Goal: Communication & Community: Participate in discussion

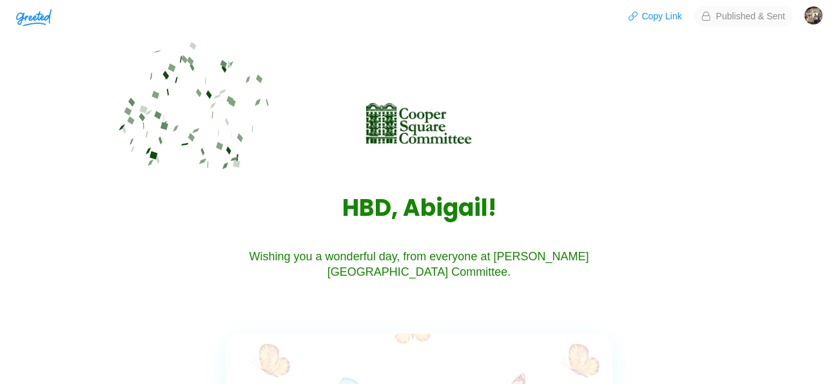
click at [26, 17] on img "button" at bounding box center [33, 17] width 35 height 17
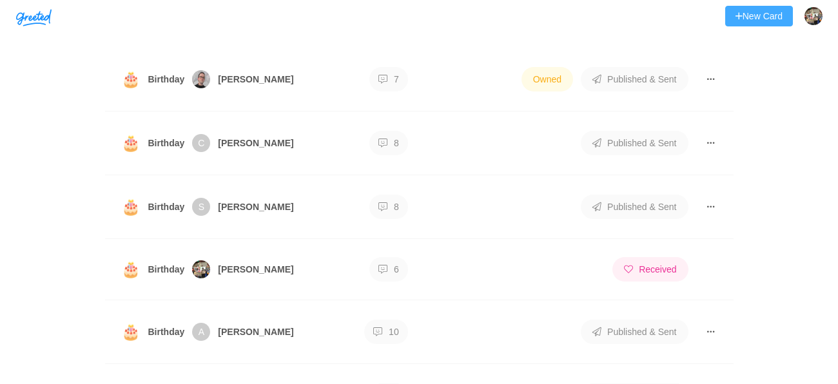
click at [768, 19] on button "New Card" at bounding box center [759, 16] width 68 height 21
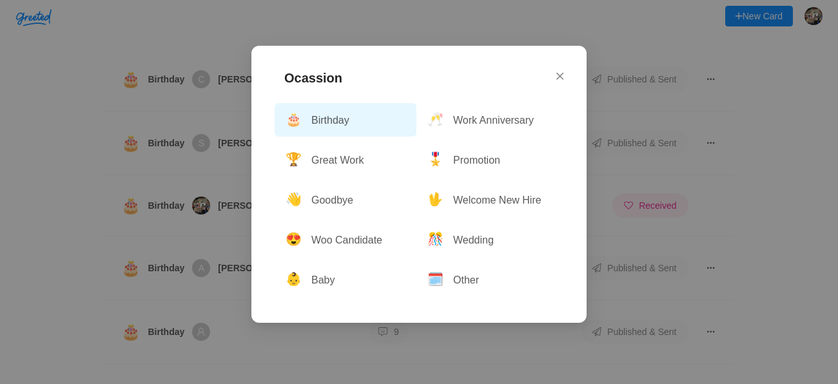
click at [321, 122] on button "🎂 Birthday" at bounding box center [346, 120] width 142 height 34
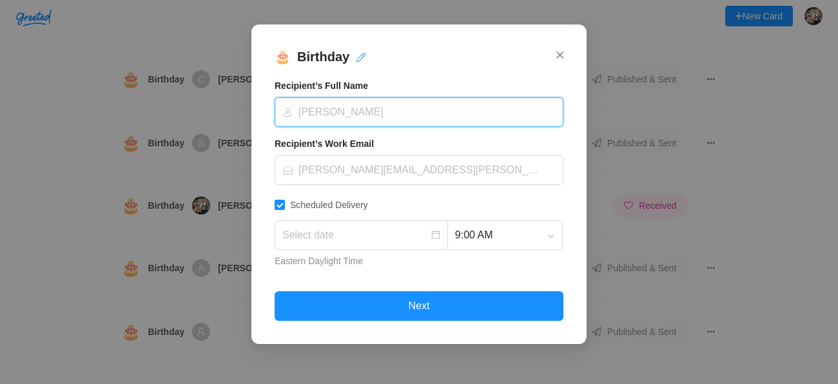
click at [322, 113] on input at bounding box center [414, 112] width 264 height 28
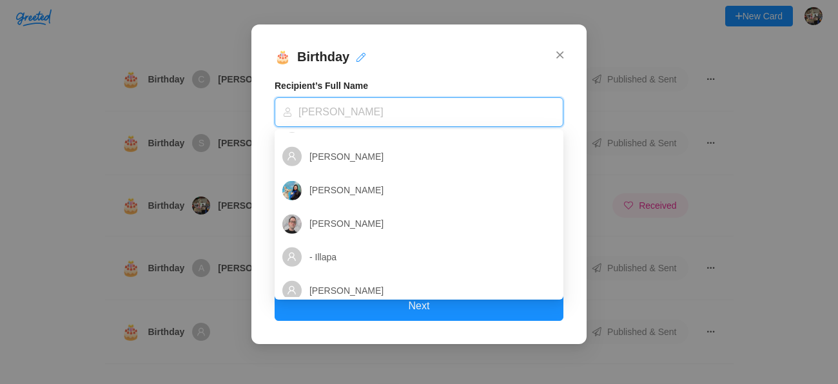
scroll to position [78, 0]
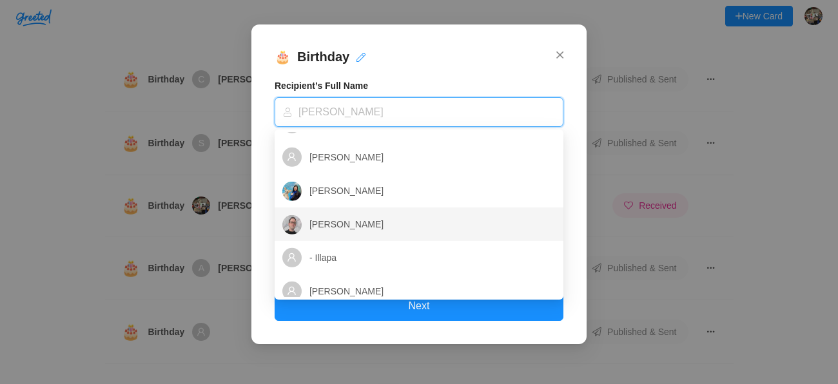
click at [329, 224] on span "[PERSON_NAME]" at bounding box center [346, 224] width 74 height 10
type input "2025-09-09"
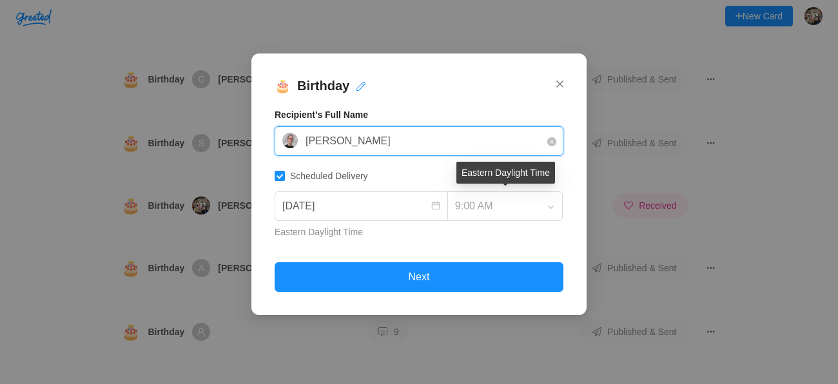
click at [551, 207] on div "9:00 AM" at bounding box center [504, 206] width 115 height 30
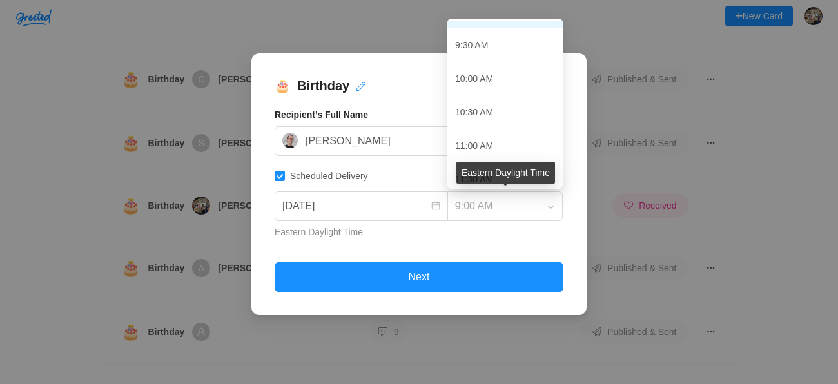
scroll to position [364, 0]
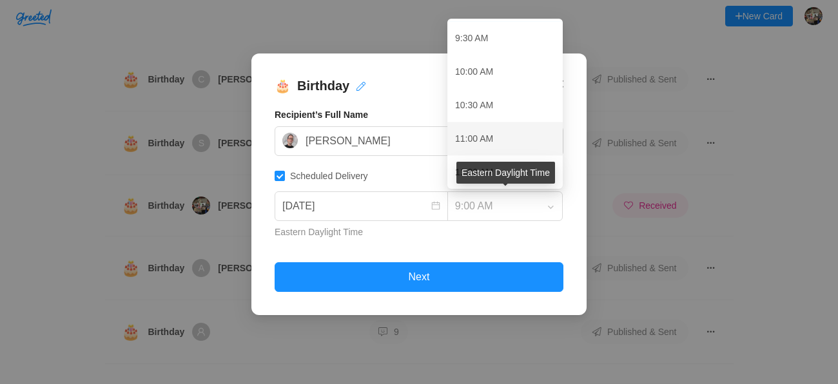
click at [491, 132] on div "11:00 AM" at bounding box center [505, 138] width 100 height 27
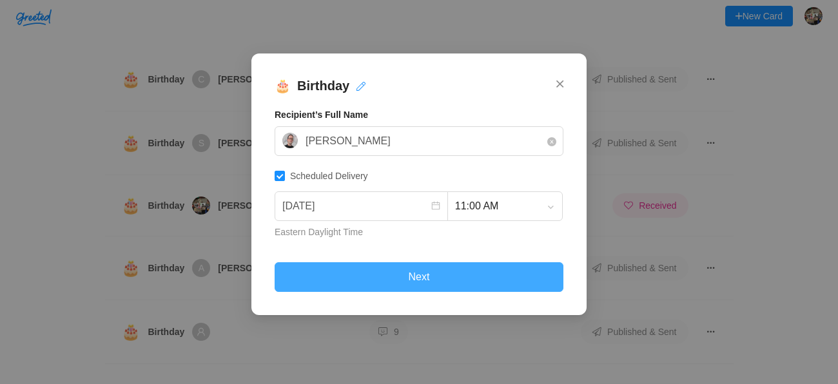
click at [398, 273] on button "Next" at bounding box center [419, 277] width 289 height 30
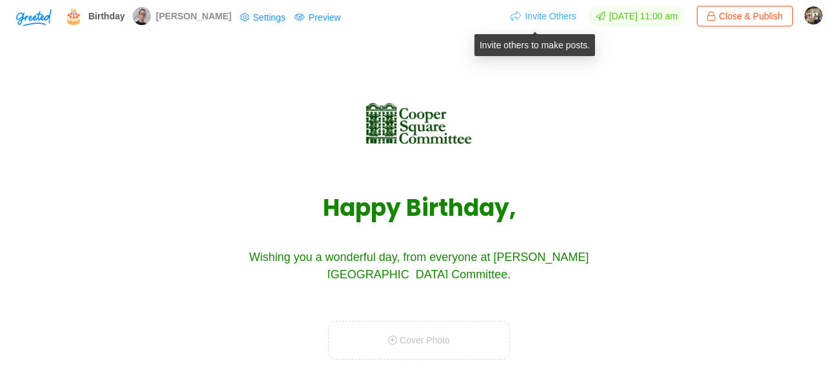
click at [546, 21] on button "Invite Others" at bounding box center [543, 16] width 66 height 21
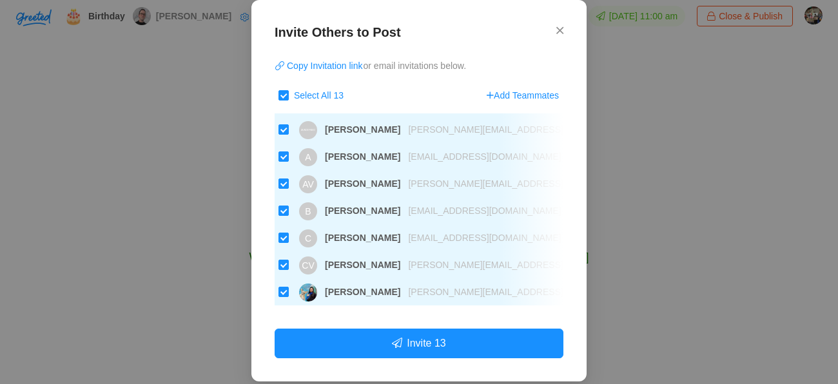
scroll to position [23, 0]
click at [400, 207] on span "bkielbasa@coopersquare.org" at bounding box center [480, 212] width 161 height 10
click at [289, 207] on input "B Brandon bkielbasa@coopersquare.org" at bounding box center [284, 212] width 10 height 10
checkbox input "false"
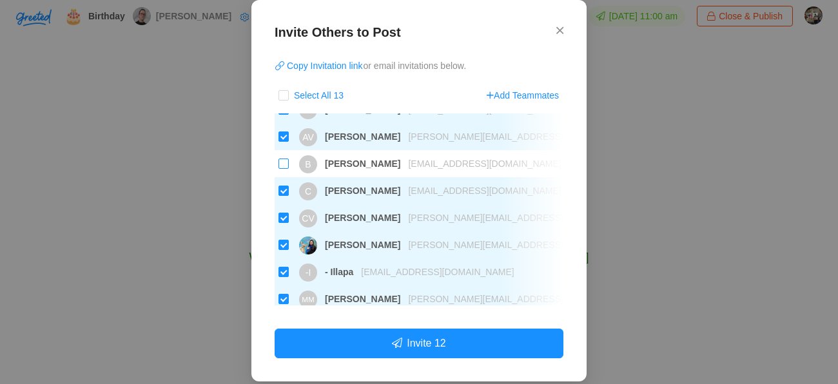
scroll to position [69, 0]
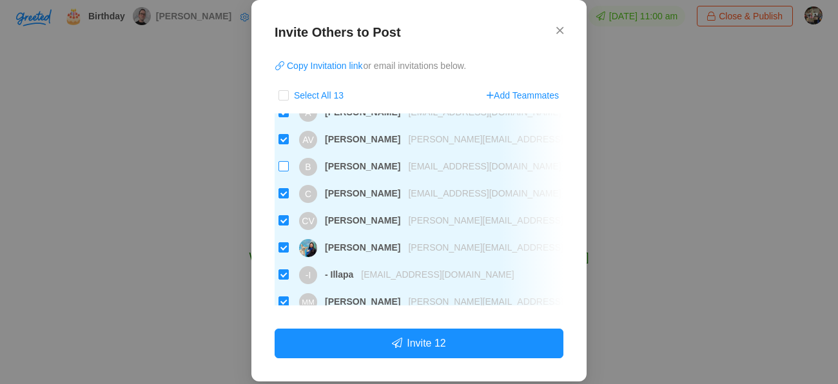
click at [279, 167] on input "B Brandon bkielbasa@coopersquare.org" at bounding box center [284, 166] width 10 height 10
checkbox input "true"
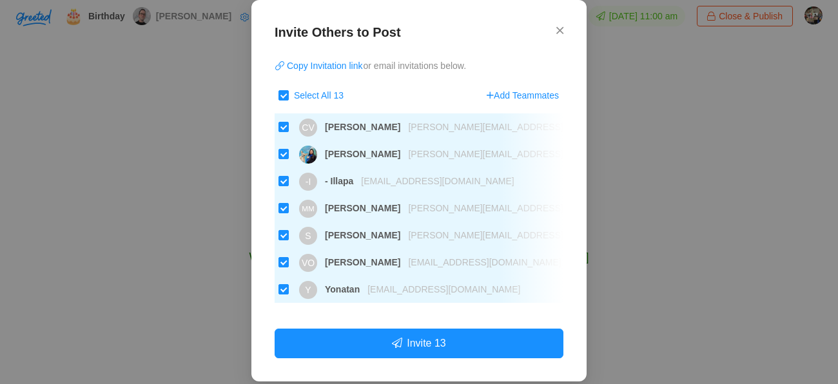
scroll to position [187, 0]
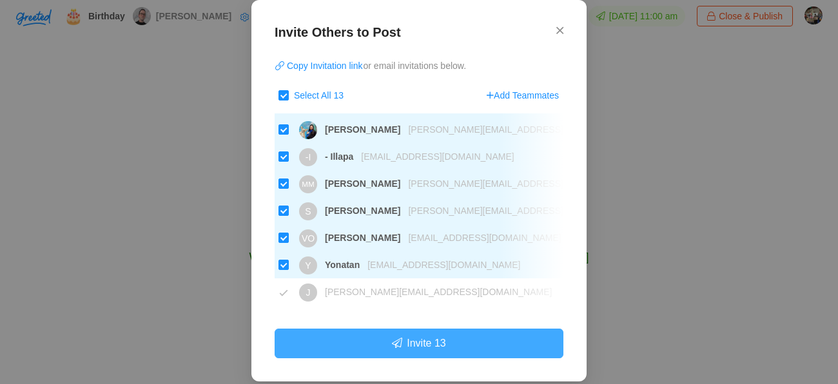
click at [417, 344] on button "Invite 13" at bounding box center [419, 344] width 289 height 30
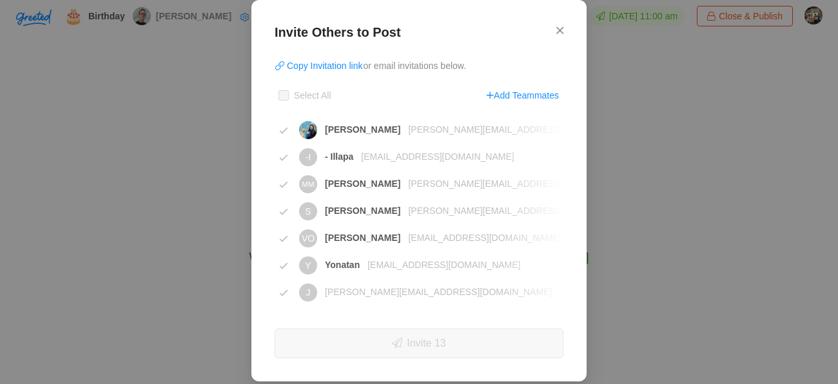
checkbox input "true"
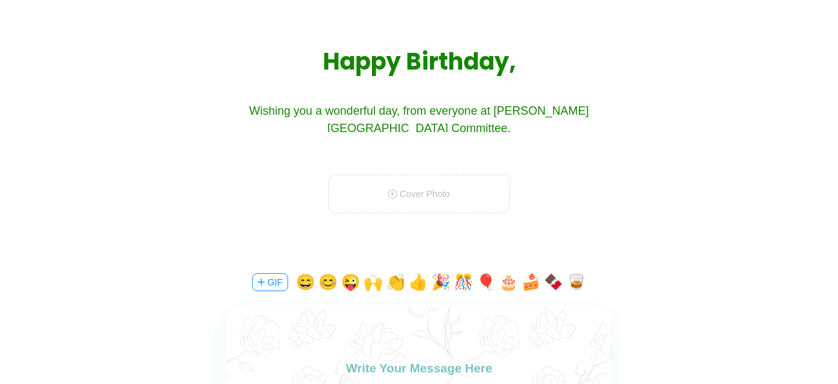
scroll to position [147, 0]
drag, startPoint x: 429, startPoint y: 197, endPoint x: 619, endPoint y: 173, distance: 191.0
click at [619, 173] on div "Happy Birthday, Daniel! Wishing you a wonderful day, from everyone at Cooper Sq…" at bounding box center [419, 81] width 559 height 269
click at [444, 284] on button "🎉" at bounding box center [440, 281] width 19 height 21
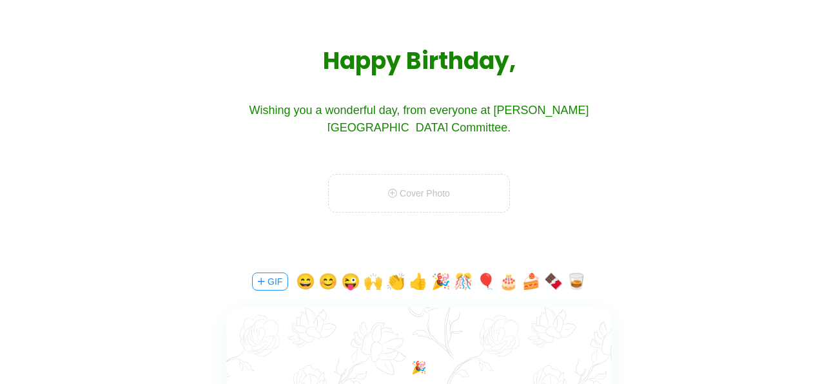
click at [460, 282] on button "🎊" at bounding box center [463, 281] width 19 height 21
click at [387, 327] on label at bounding box center [419, 392] width 386 height 168
click at [387, 358] on textarea "🎉🎊" at bounding box center [419, 373] width 386 height 30
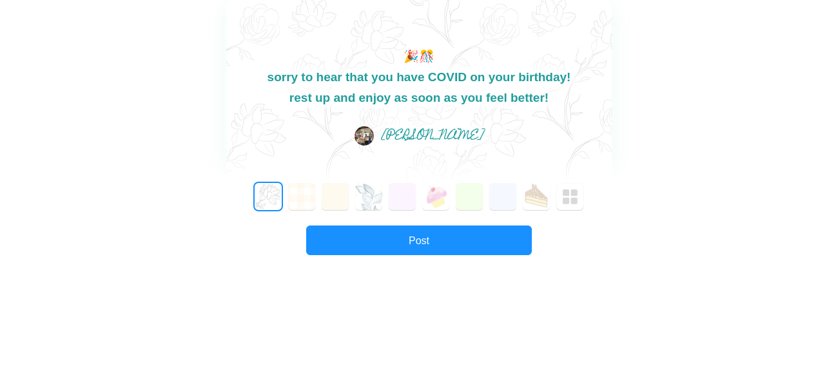
scroll to position [463, 0]
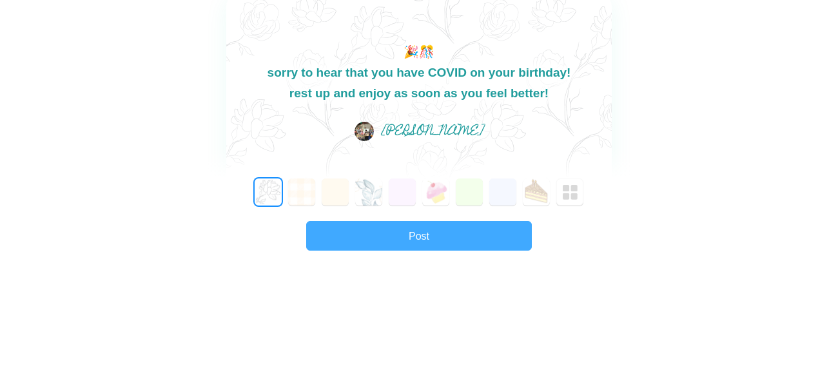
type textarea "🎉🎊 sorry to hear that you have COVID on your birthday! rest up and enjoy as soo…"
click at [434, 237] on button "Post" at bounding box center [419, 236] width 226 height 30
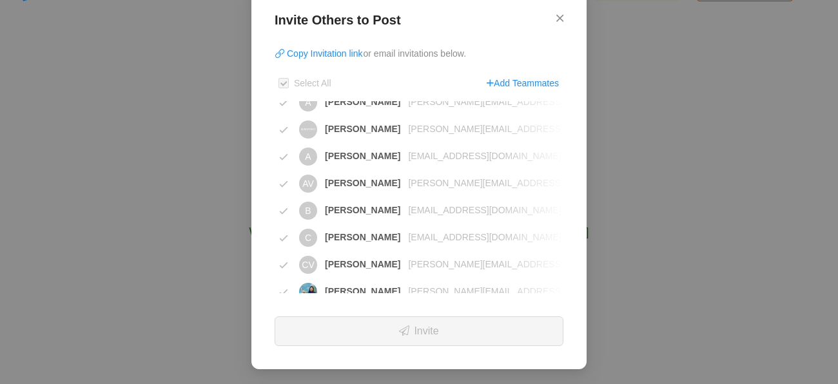
scroll to position [0, 0]
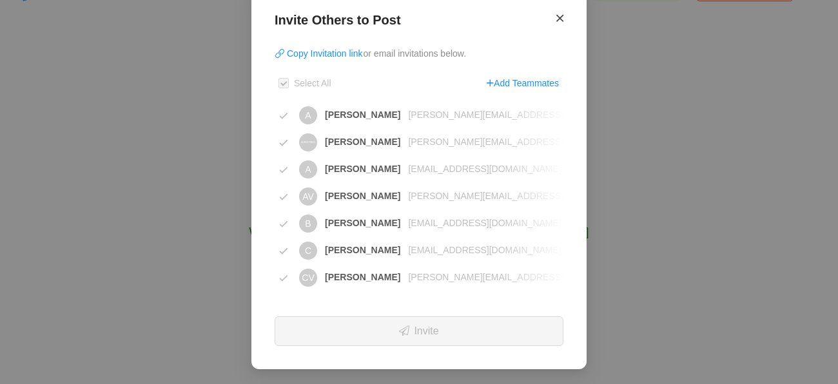
click at [562, 18] on icon "Close" at bounding box center [559, 18] width 7 height 12
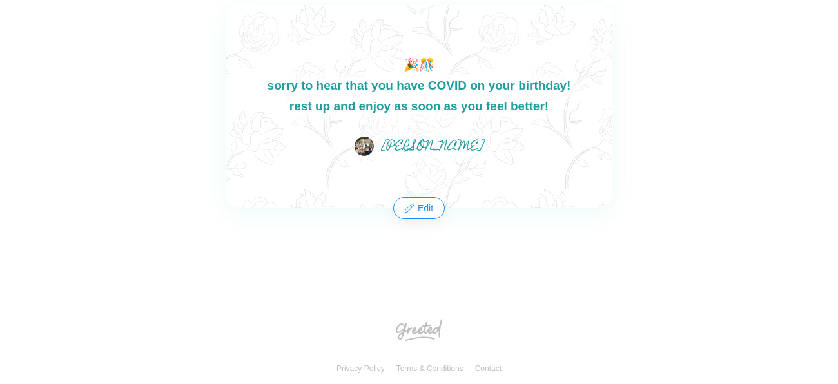
scroll to position [415, 0]
